Goal: Transaction & Acquisition: Purchase product/service

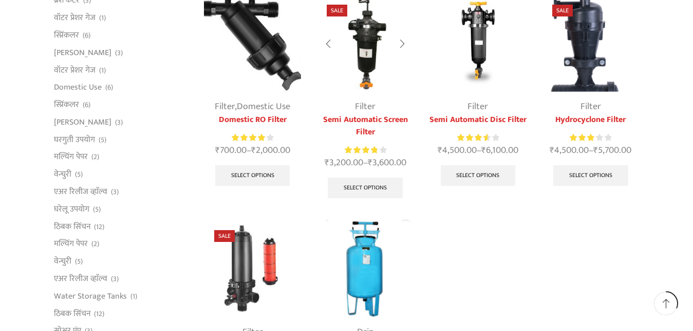
scroll to position [393, 0]
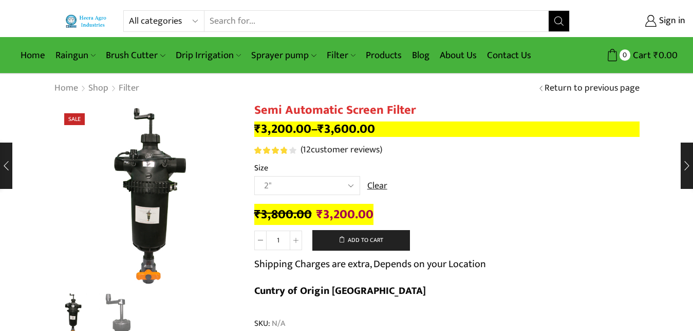
click at [344, 181] on select "Choose an option 2" 2.5" 3"" at bounding box center [307, 185] width 106 height 19
click at [254, 176] on select "Choose an option 2" 2.5" 3"" at bounding box center [307, 185] width 106 height 19
select select "2""
click at [429, 185] on td "Choose an option 2" 2.5" 3" Clear" at bounding box center [447, 190] width 386 height 28
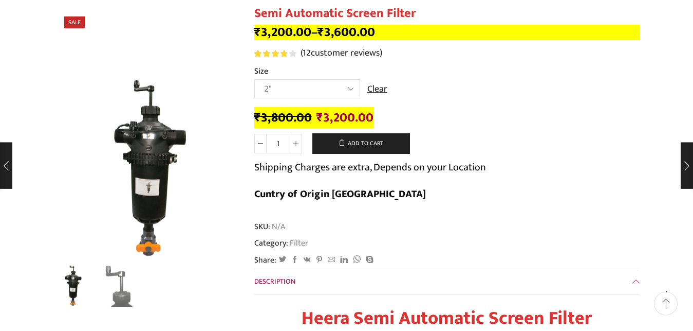
scroll to position [131, 0]
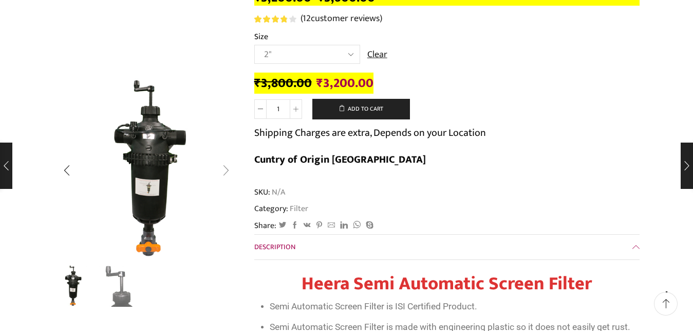
click at [226, 169] on div "Next slide" at bounding box center [226, 170] width 26 height 26
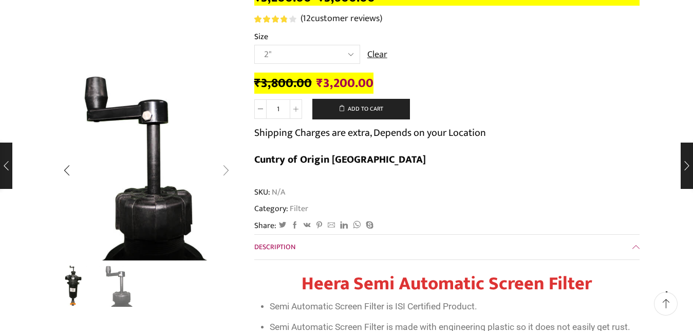
click at [226, 169] on div "Next slide" at bounding box center [226, 170] width 26 height 26
click at [222, 168] on div "Next slide" at bounding box center [226, 170] width 26 height 26
click at [224, 164] on div "Next slide" at bounding box center [226, 170] width 26 height 26
click at [67, 171] on div "Previous slide" at bounding box center [67, 170] width 26 height 26
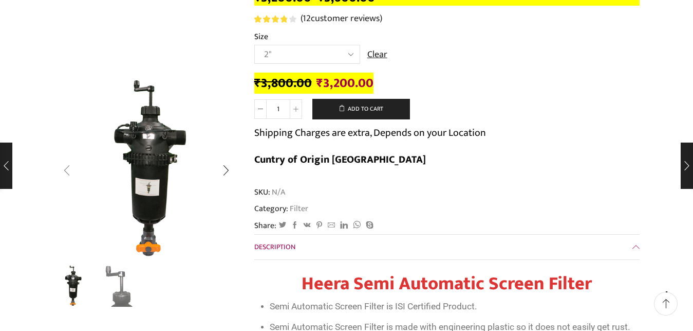
click at [67, 171] on div "Previous slide" at bounding box center [67, 170] width 26 height 26
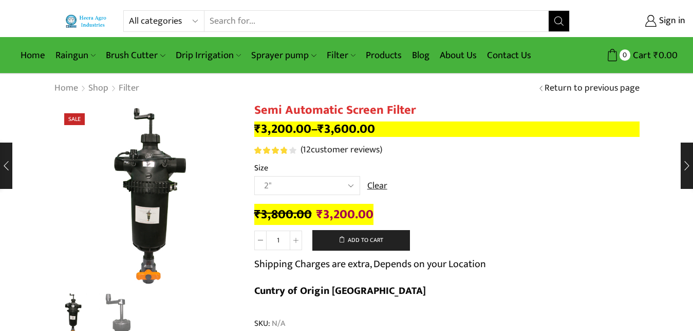
click at [291, 22] on input "Search input" at bounding box center [377, 21] width 344 height 21
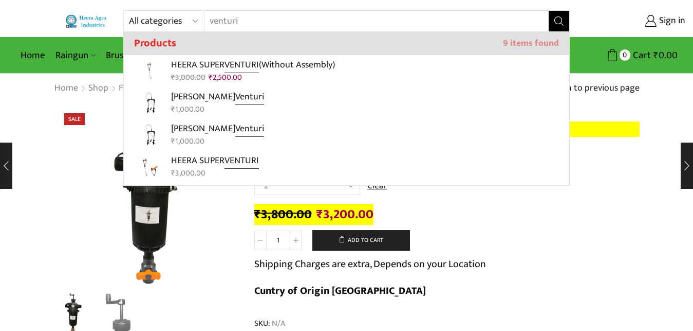
click at [284, 29] on input "venturi" at bounding box center [371, 21] width 332 height 21
click at [203, 162] on p "HEERA SUPER VENTURI" at bounding box center [215, 160] width 88 height 15
type input "HEERA SUPER VENTURI"
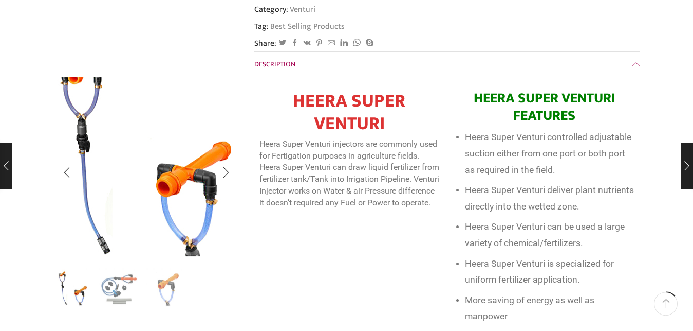
scroll to position [350, 0]
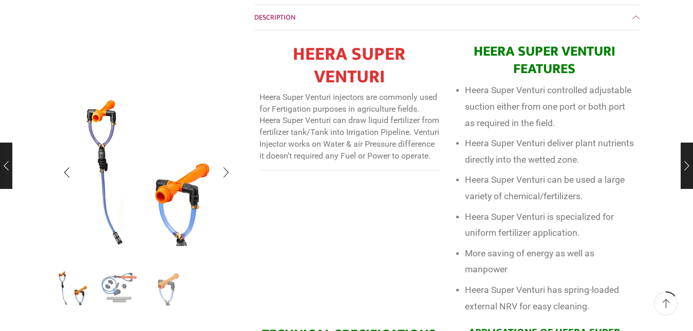
click at [106, 283] on img "2 / 3" at bounding box center [120, 287] width 43 height 43
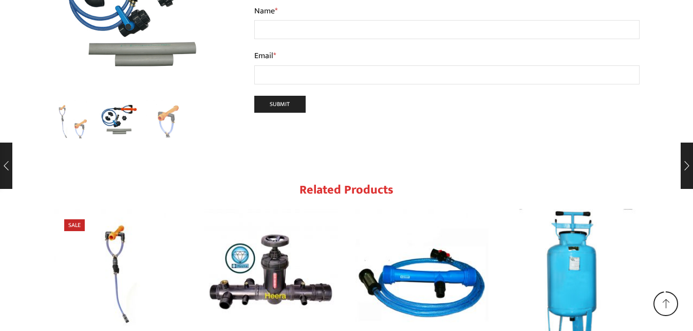
scroll to position [2517, 0]
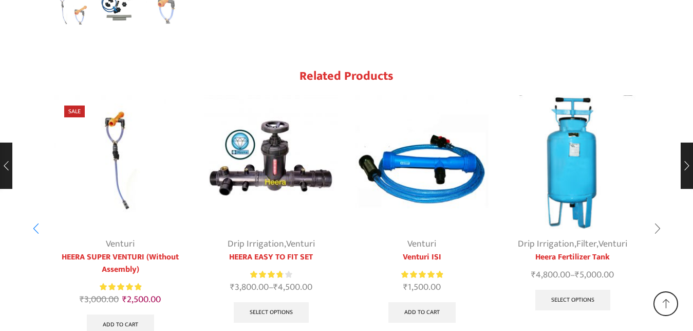
click at [652, 215] on div "Next slide" at bounding box center [658, 228] width 26 height 26
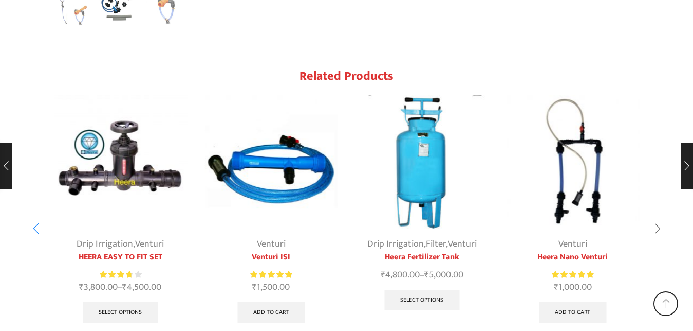
click at [652, 215] on div "Next slide" at bounding box center [658, 228] width 26 height 26
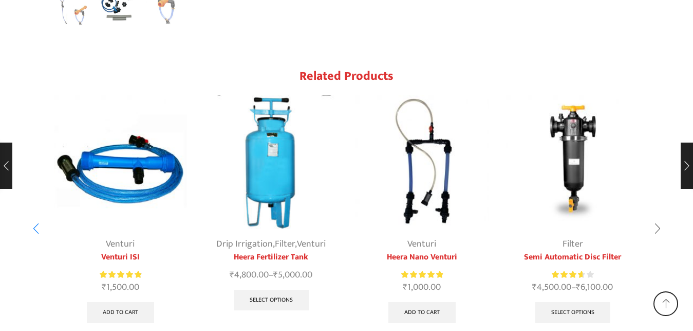
click at [33, 215] on div "Previous slide" at bounding box center [36, 228] width 26 height 26
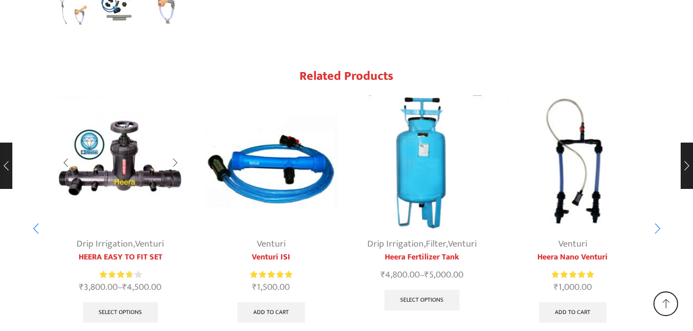
click at [89, 118] on img "2 / 6" at bounding box center [121, 162] width 134 height 134
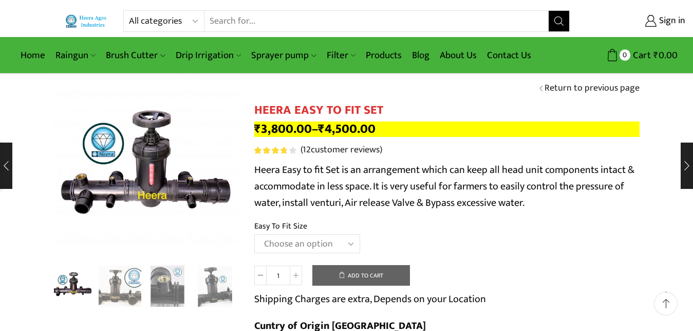
scroll to position [44, 0]
